Goal: Register for event/course

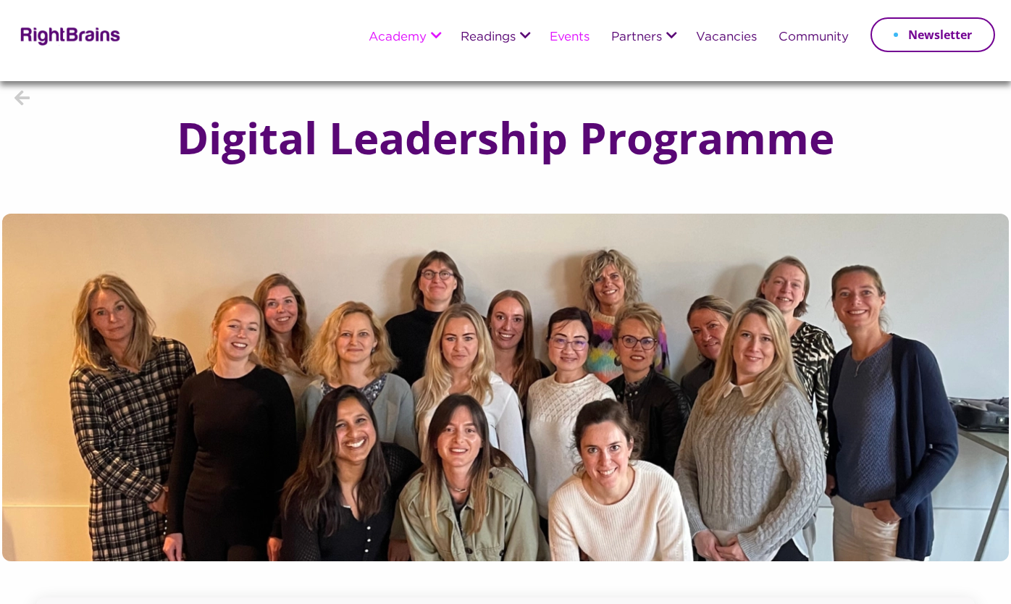
click at [565, 35] on link "Events" at bounding box center [570, 37] width 40 height 13
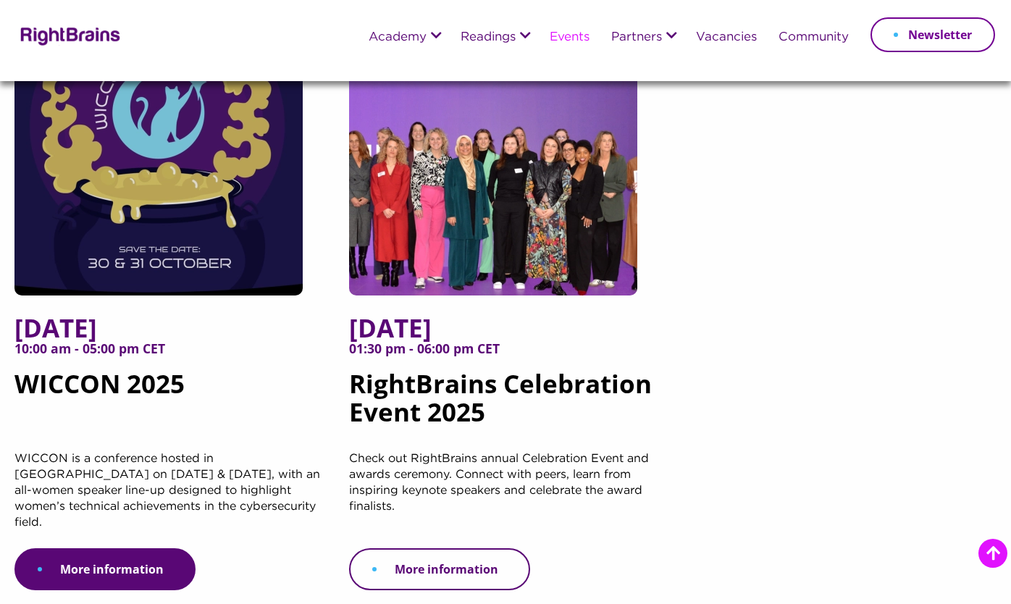
scroll to position [223, 0]
click at [461, 548] on link "More information" at bounding box center [439, 569] width 181 height 42
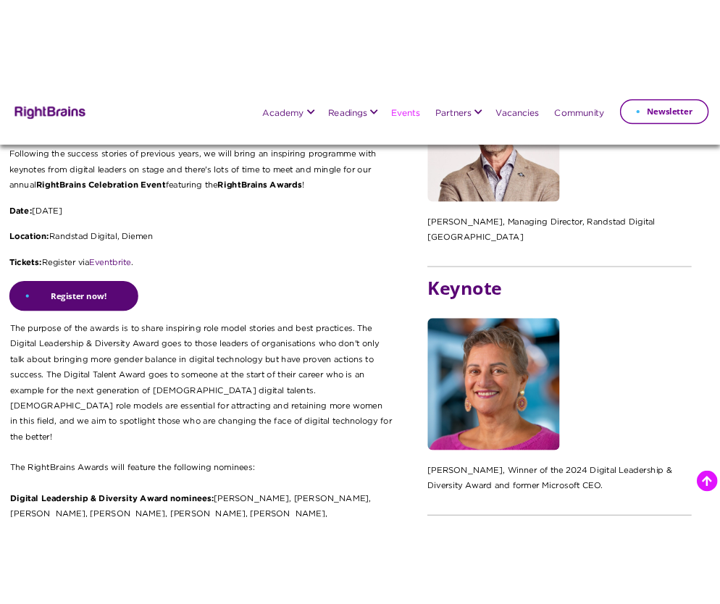
scroll to position [739, 0]
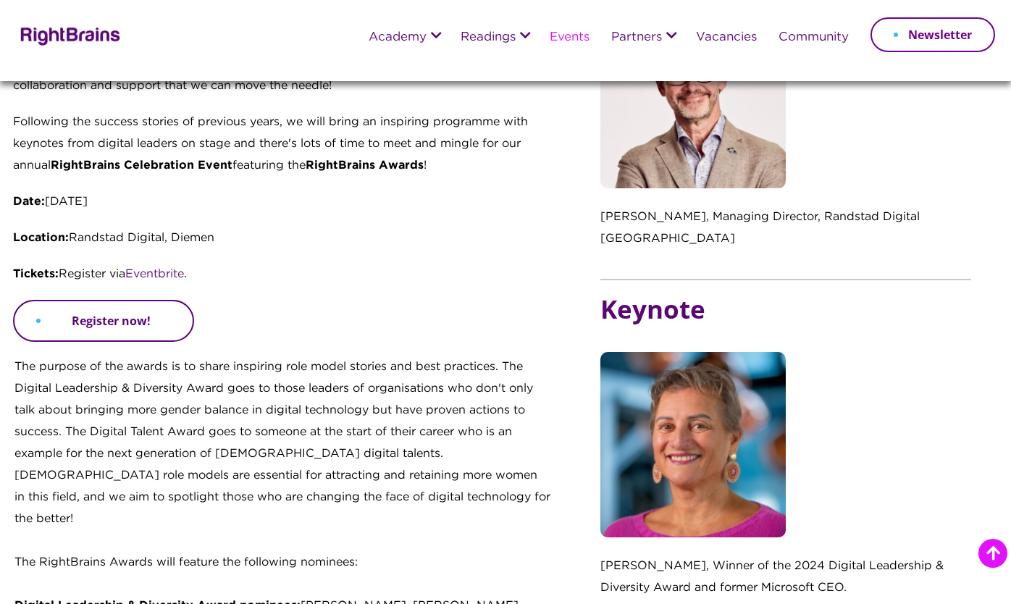
click at [139, 320] on link "Register now!" at bounding box center [103, 321] width 181 height 42
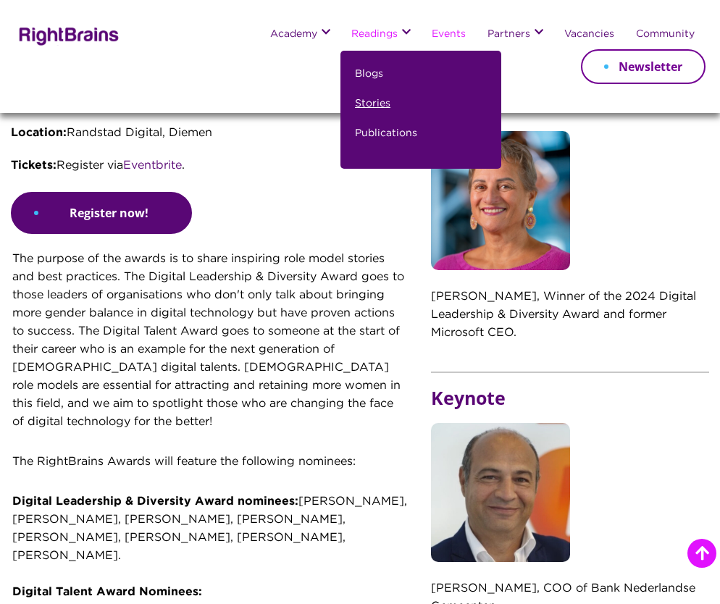
click at [389, 106] on link "Stories" at bounding box center [372, 110] width 35 height 30
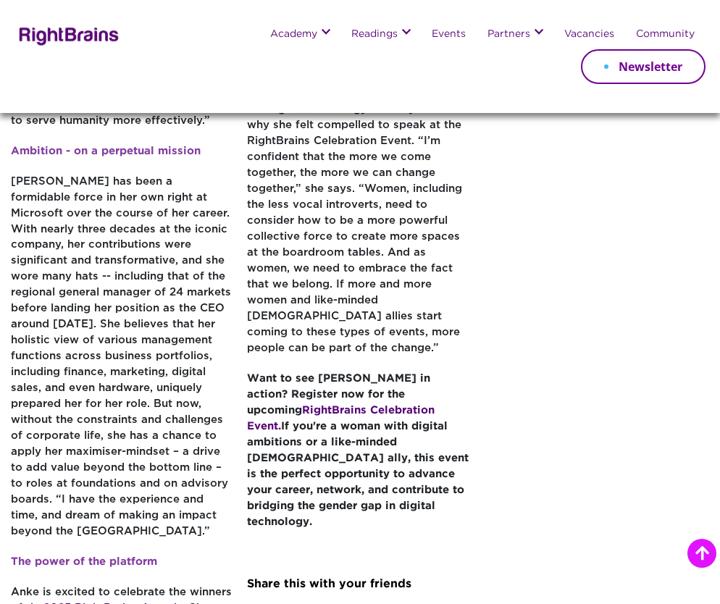
scroll to position [1012, 0]
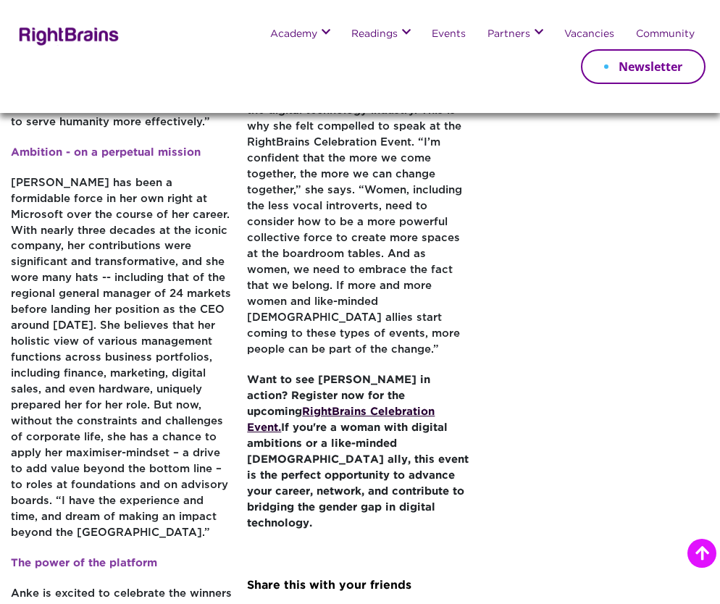
click at [330, 407] on strong "RightBrains Celebration Event." at bounding box center [341, 419] width 188 height 25
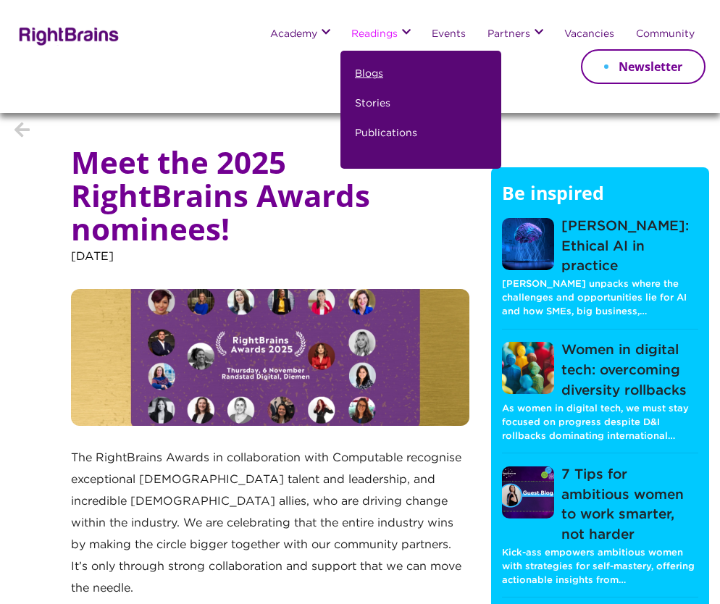
click at [373, 77] on link "Blogs" at bounding box center [369, 80] width 28 height 30
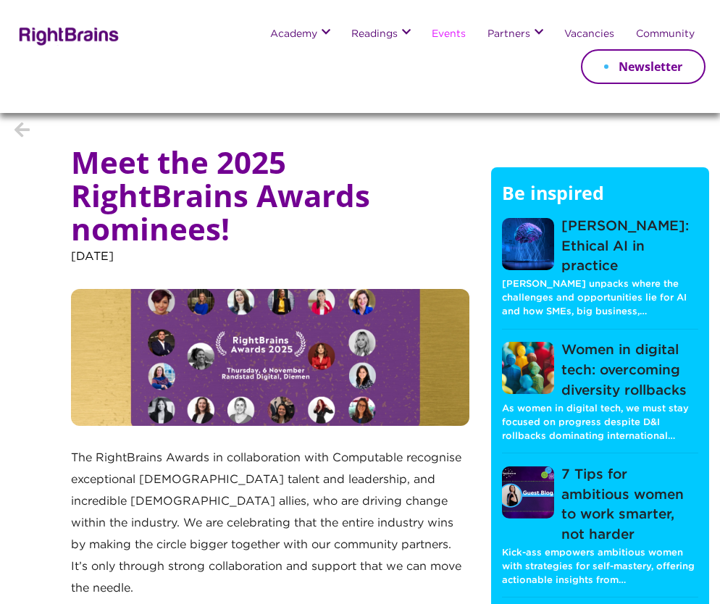
click at [448, 33] on link "Events" at bounding box center [449, 35] width 34 height 12
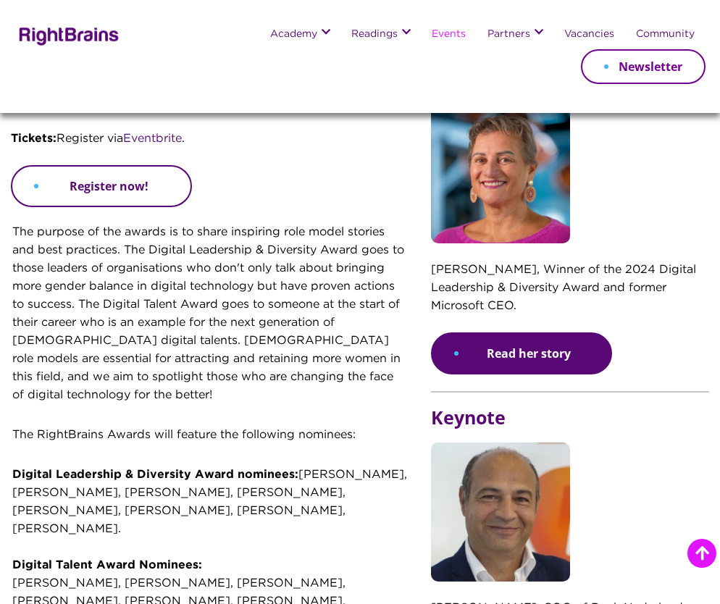
scroll to position [766, 0]
click at [111, 176] on link "Register now!" at bounding box center [101, 186] width 181 height 42
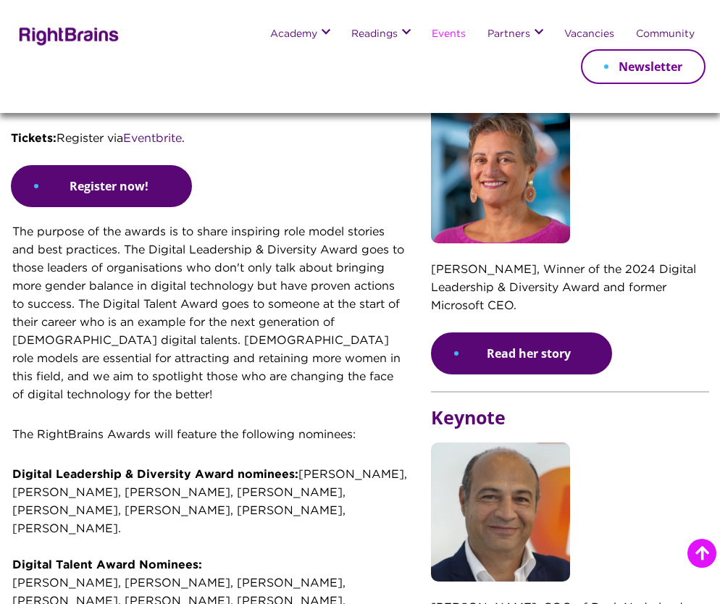
click at [240, 340] on p "The purpose of the awards is to share inspiring role model stories and best pra…" at bounding box center [210, 325] width 396 height 203
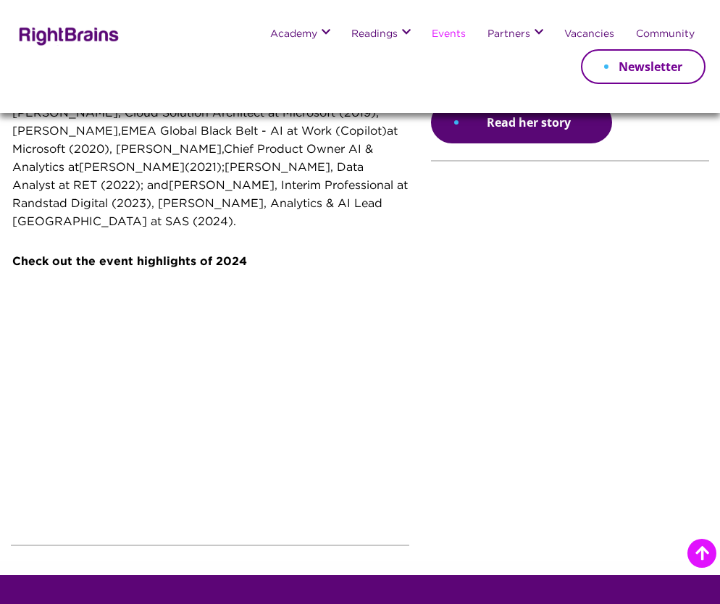
scroll to position [1407, 0]
